Goal: Check status

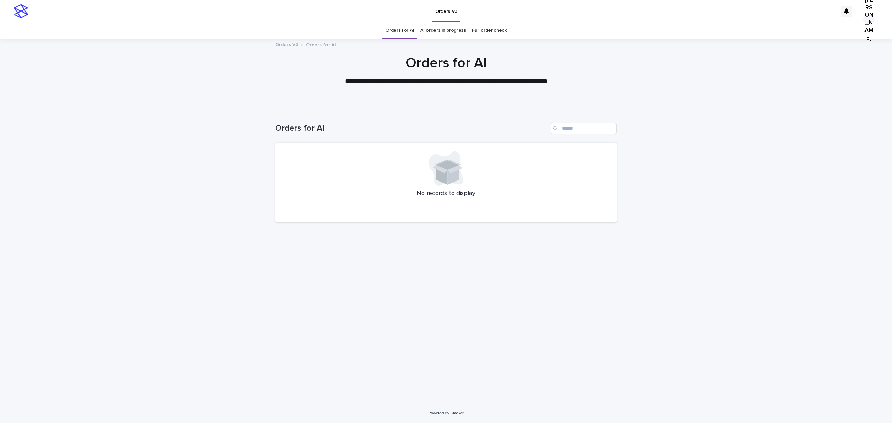
click at [478, 31] on link "Full order check" at bounding box center [489, 30] width 35 height 16
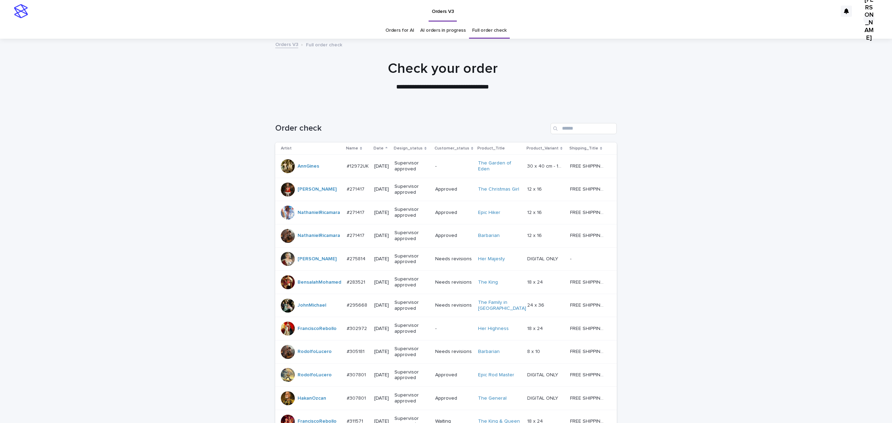
click at [384, 152] on p "Date" at bounding box center [379, 149] width 10 height 8
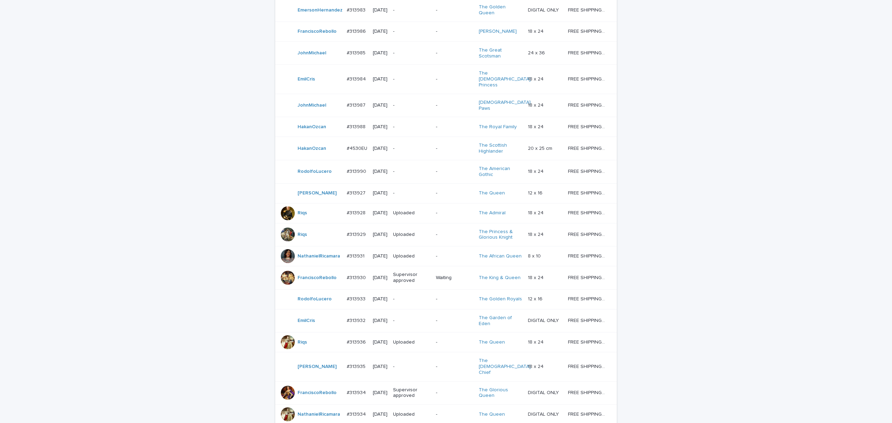
scroll to position [511, 0]
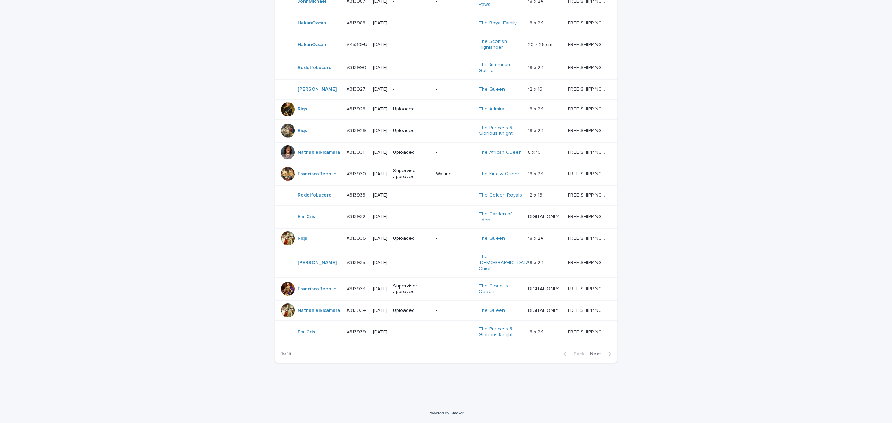
click at [361, 95] on div "#313927 #313927" at bounding box center [357, 90] width 21 height 12
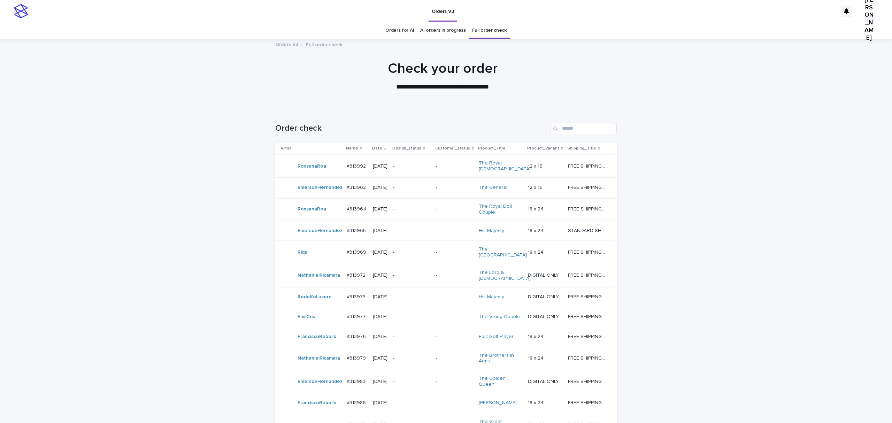
scroll to position [22, 0]
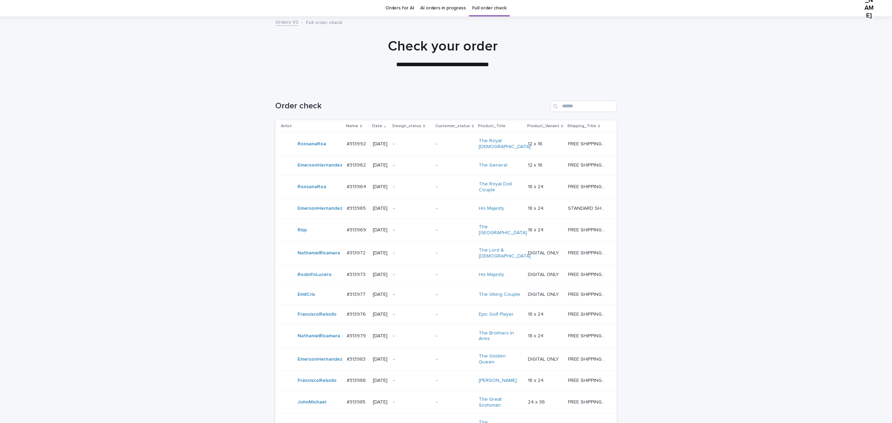
click at [356, 150] on div "#313992 #313992" at bounding box center [357, 144] width 21 height 12
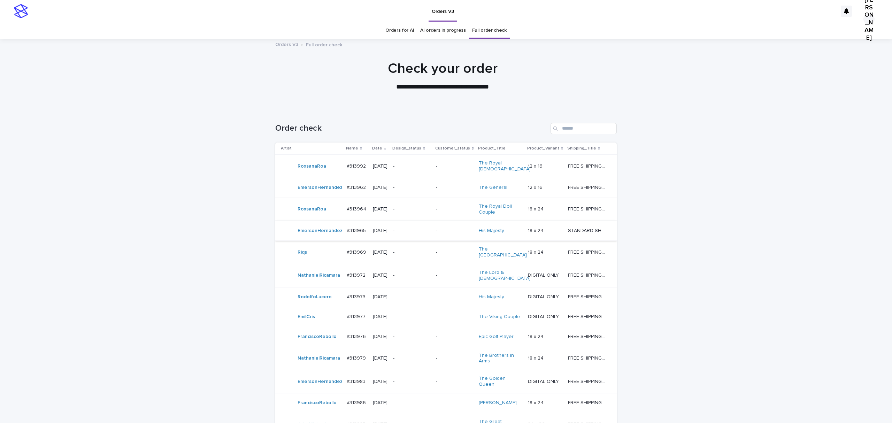
scroll to position [22, 0]
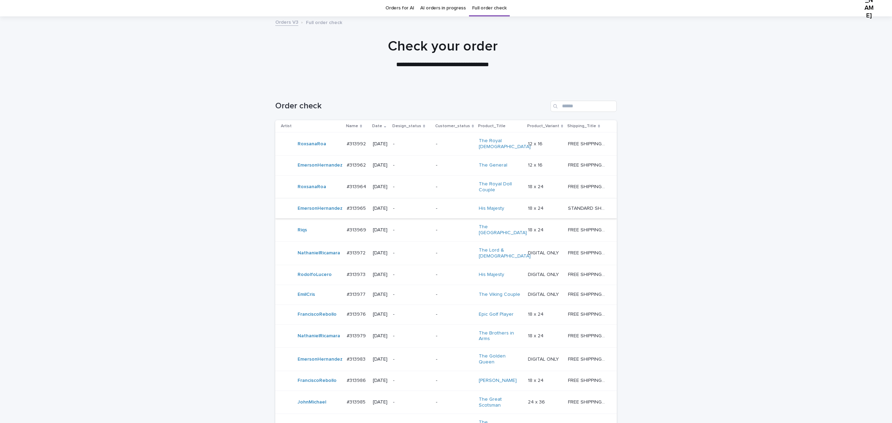
click at [364, 190] on p "#313964" at bounding box center [357, 186] width 21 height 7
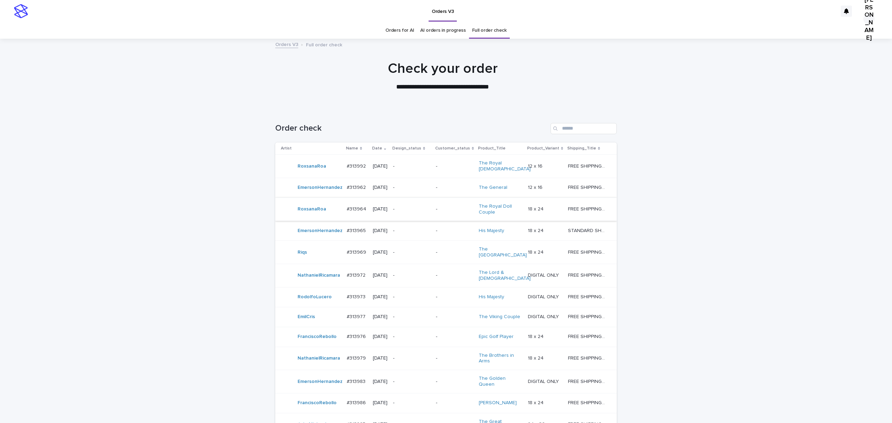
scroll to position [22, 0]
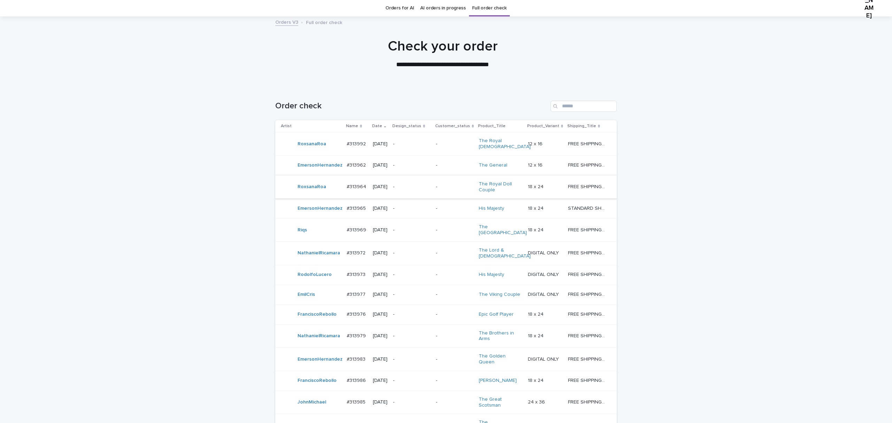
click at [358, 168] on p "#313962" at bounding box center [357, 164] width 21 height 7
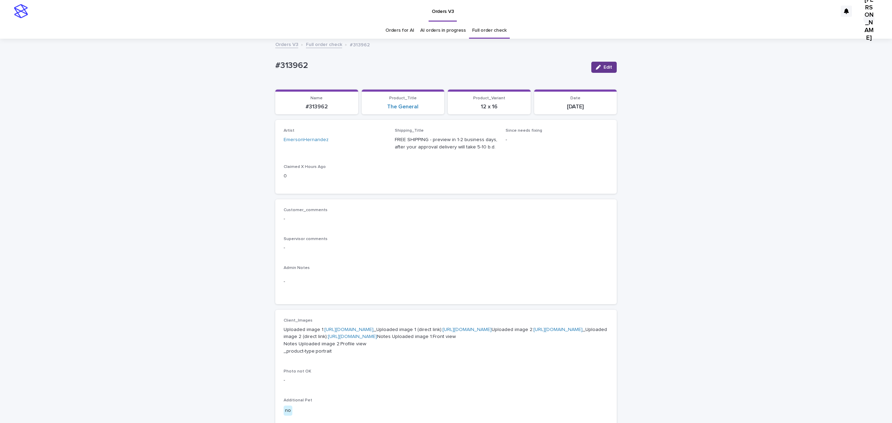
click at [606, 67] on button "Edit" at bounding box center [604, 67] width 25 height 11
click at [600, 70] on span "Save" at bounding box center [606, 67] width 12 height 5
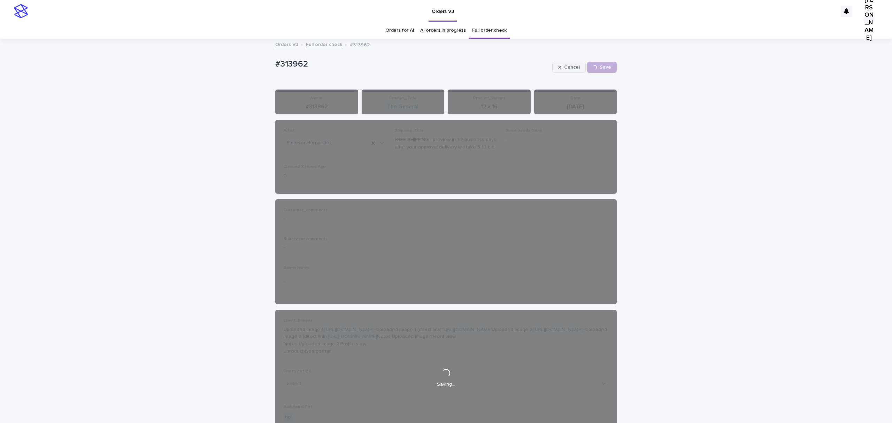
click at [557, 68] on button "Cancel" at bounding box center [569, 67] width 33 height 11
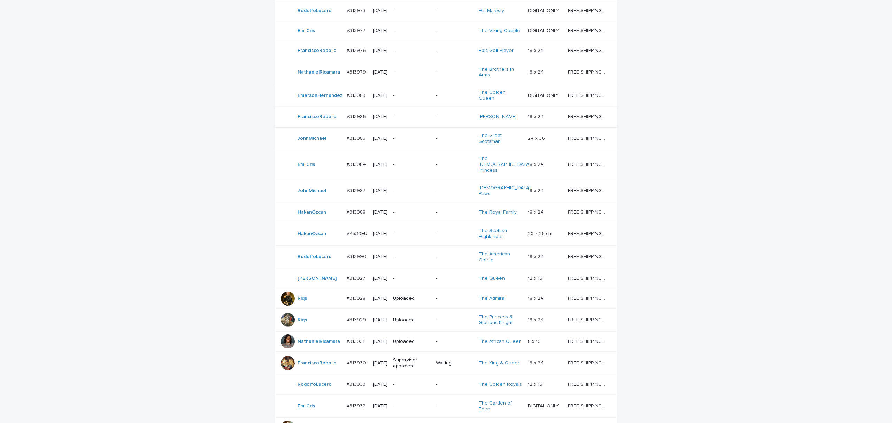
scroll to position [279, 0]
